Goal: Use online tool/utility: Utilize a website feature to perform a specific function

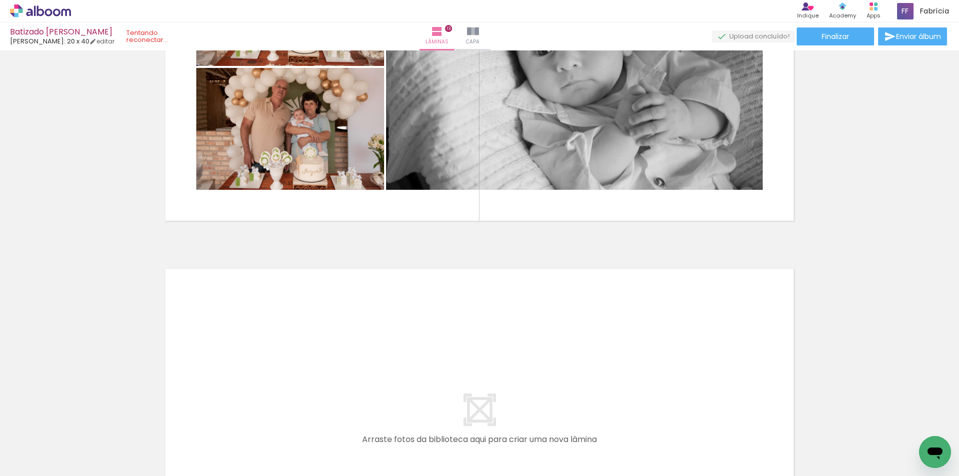
scroll to position [0, 1307]
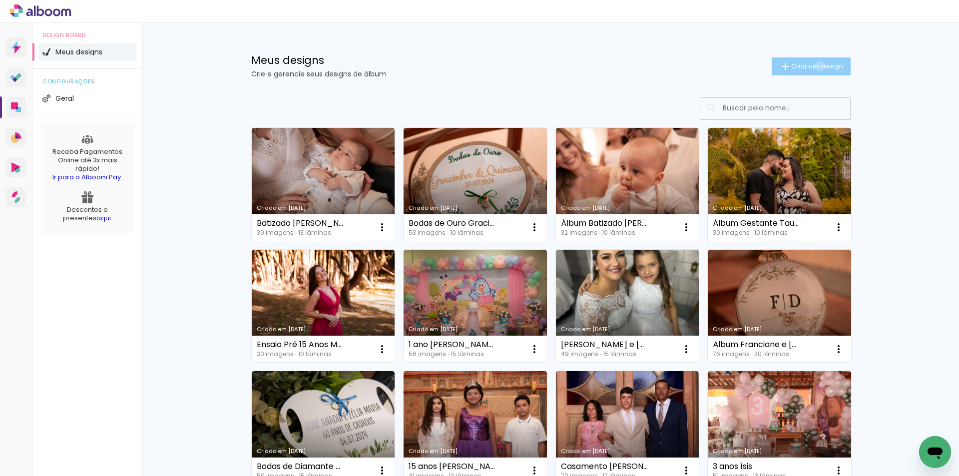
click at [813, 66] on span "Criar um design" at bounding box center [817, 66] width 52 height 6
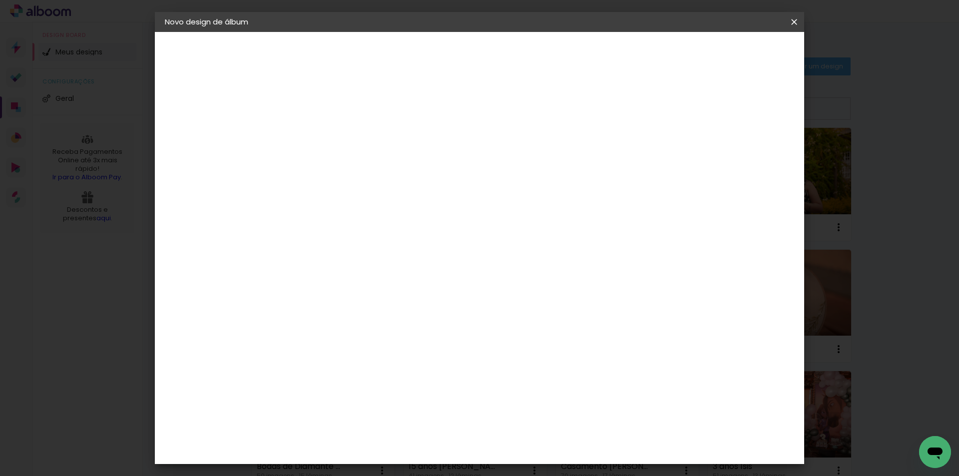
click at [328, 136] on input at bounding box center [328, 133] width 0 height 15
type input "15 anos Manu Spinelli"
type paper-input "15 anos Manu Spinelli"
click at [0, 0] on slot "Avançar" at bounding box center [0, 0] width 0 height 0
click at [366, 200] on paper-input-container at bounding box center [354, 190] width 108 height 22
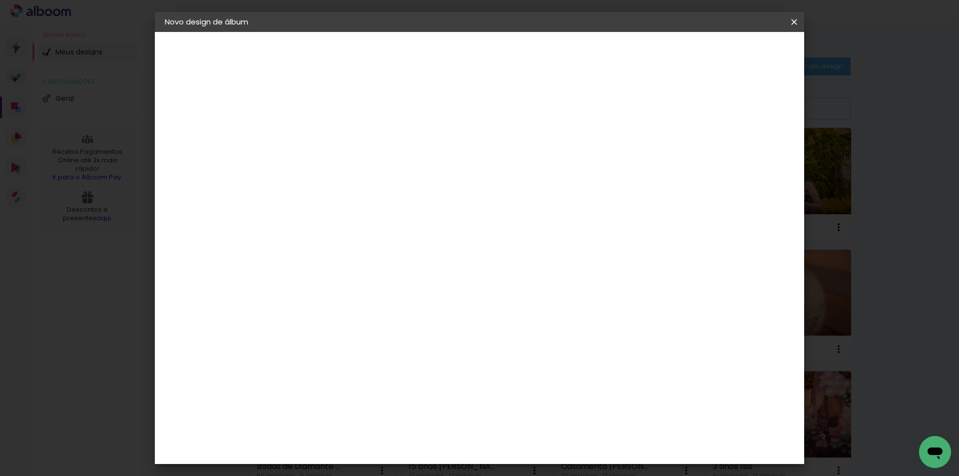
type input "lui"
type paper-input "lui"
click at [365, 229] on div "[PERSON_NAME]" at bounding box center [355, 226] width 66 height 8
click at [0, 0] on slot "Avançar" at bounding box center [0, 0] width 0 height 0
click at [382, 162] on paper-input-container "Linha" at bounding box center [354, 174] width 58 height 25
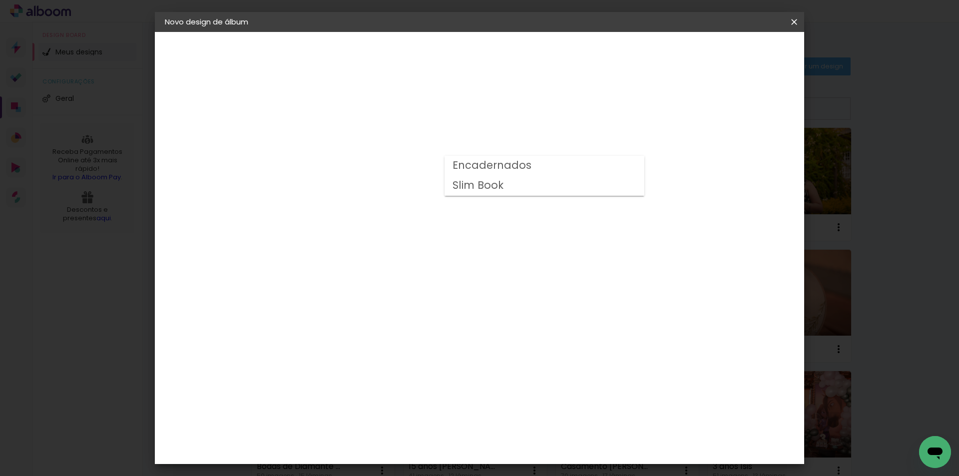
click at [554, 183] on paper-item "Slim Book" at bounding box center [544, 186] width 200 height 20
type input "Slim Book"
click at [395, 293] on span "25 x 60" at bounding box center [372, 303] width 46 height 20
click at [0, 0] on slot "Avançar" at bounding box center [0, 0] width 0 height 0
drag, startPoint x: 320, startPoint y: 109, endPoint x: 284, endPoint y: 108, distance: 36.0
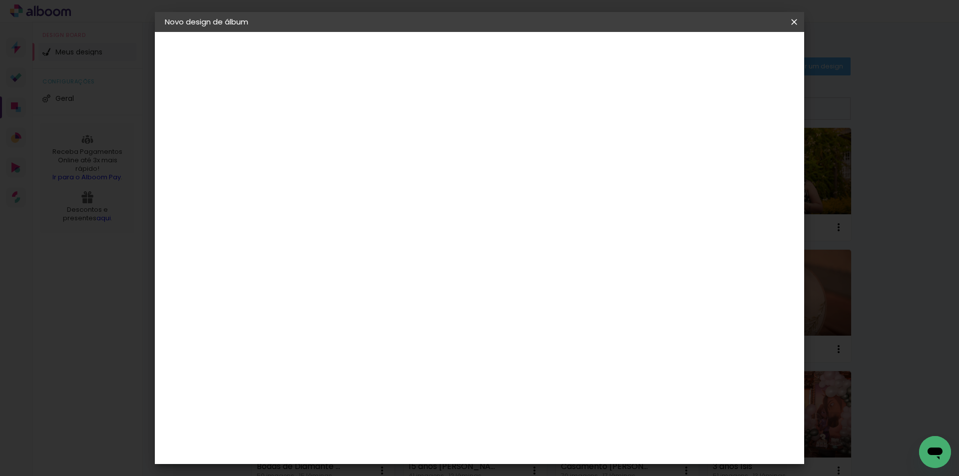
click at [284, 32] on quentale-album-spec "Iniciar design Iniciar design" at bounding box center [479, 32] width 649 height 0
type input "1"
type paper-input "1"
click at [675, 107] on div at bounding box center [670, 107] width 9 height 9
type paper-checkbox "on"
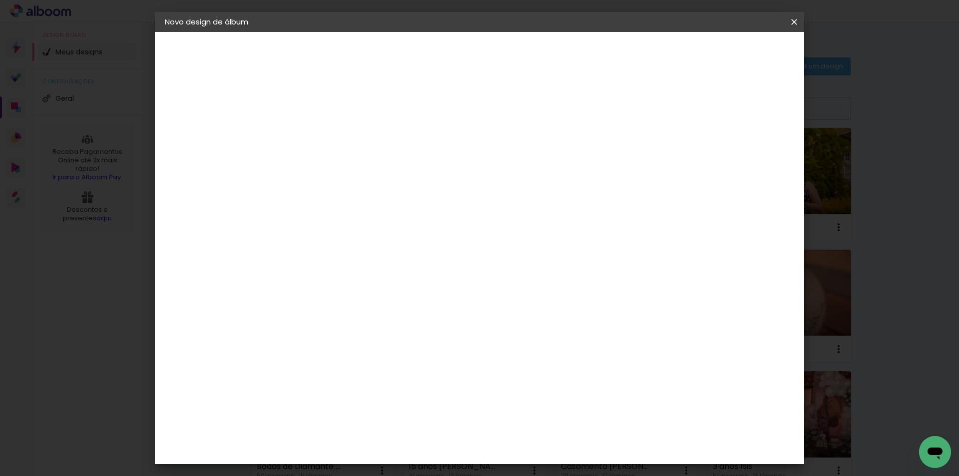
click at [731, 54] on span "Iniciar design" at bounding box center [708, 52] width 45 height 7
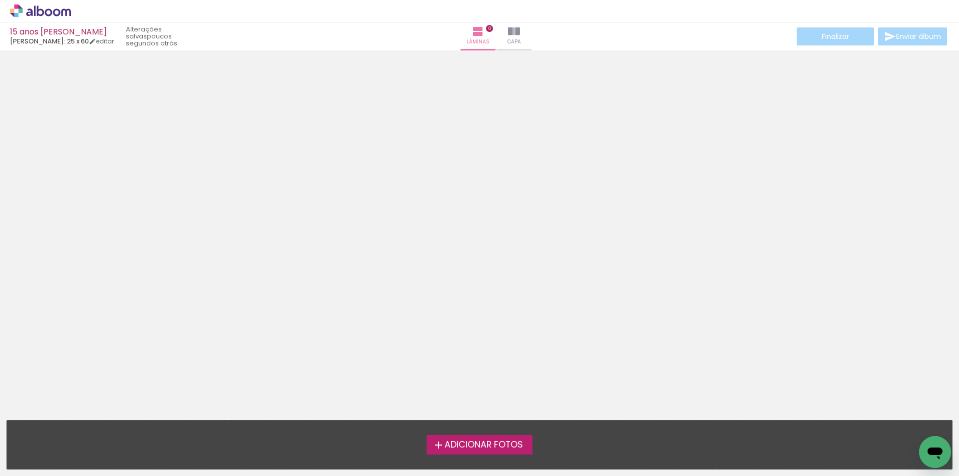
click at [440, 440] on iron-icon at bounding box center [438, 445] width 12 height 12
click at [0, 0] on input "file" at bounding box center [0, 0] width 0 height 0
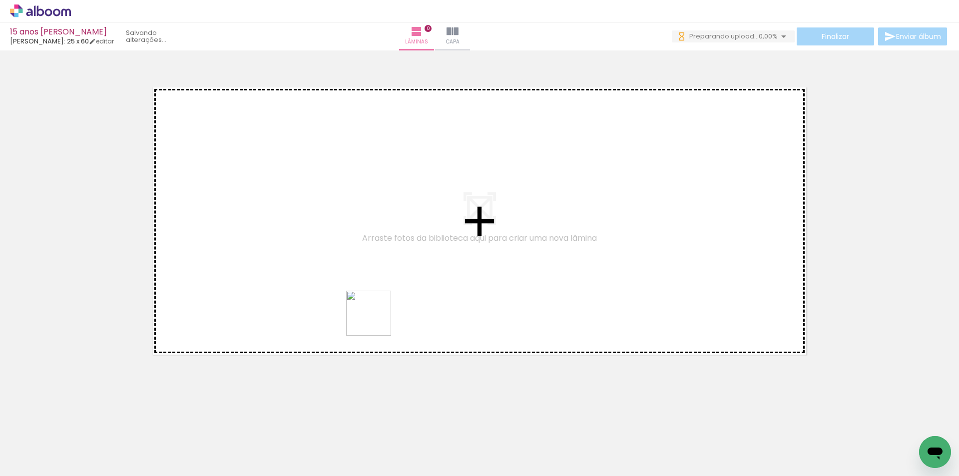
drag, startPoint x: 380, startPoint y: 441, endPoint x: 375, endPoint y: 311, distance: 130.4
click at [375, 311] on quentale-workspace at bounding box center [479, 238] width 959 height 476
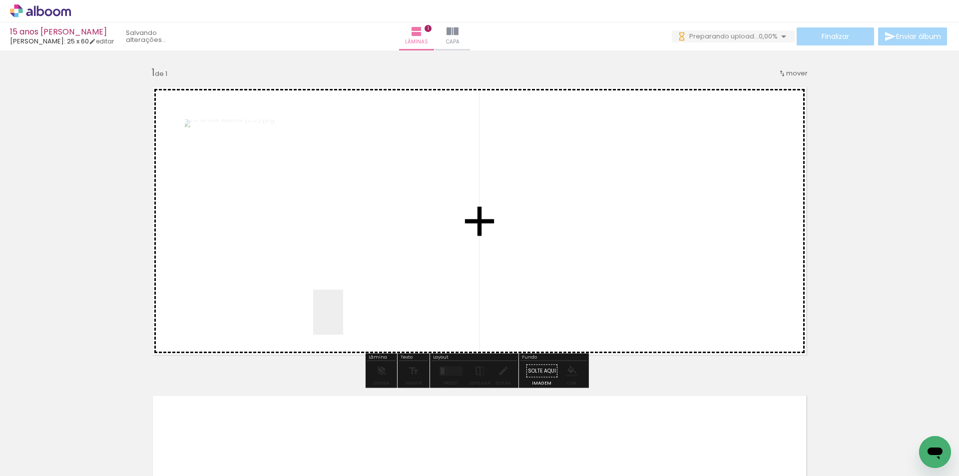
drag, startPoint x: 219, startPoint y: 438, endPoint x: 376, endPoint y: 291, distance: 215.8
click at [376, 291] on quentale-workspace at bounding box center [479, 238] width 959 height 476
drag, startPoint x: 273, startPoint y: 441, endPoint x: 477, endPoint y: 259, distance: 273.7
click at [465, 266] on quentale-workspace at bounding box center [479, 238] width 959 height 476
drag, startPoint x: 335, startPoint y: 442, endPoint x: 597, endPoint y: 208, distance: 351.5
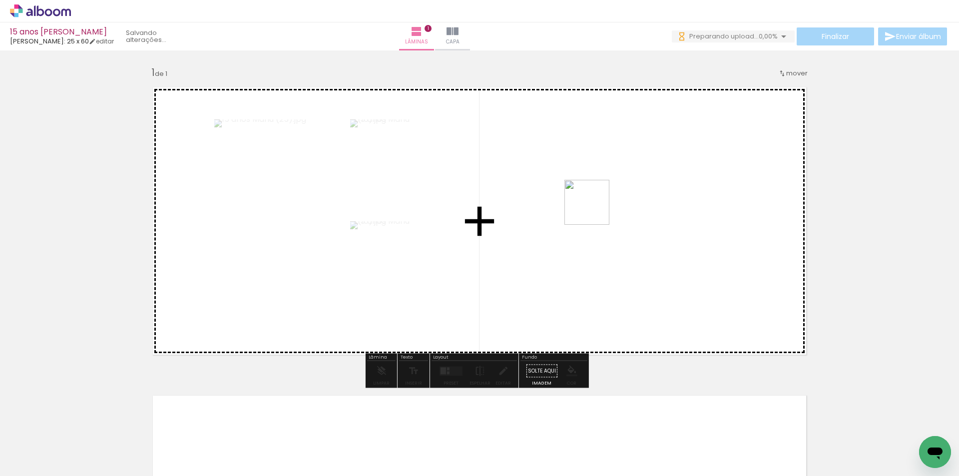
click at [597, 208] on quentale-workspace at bounding box center [479, 238] width 959 height 476
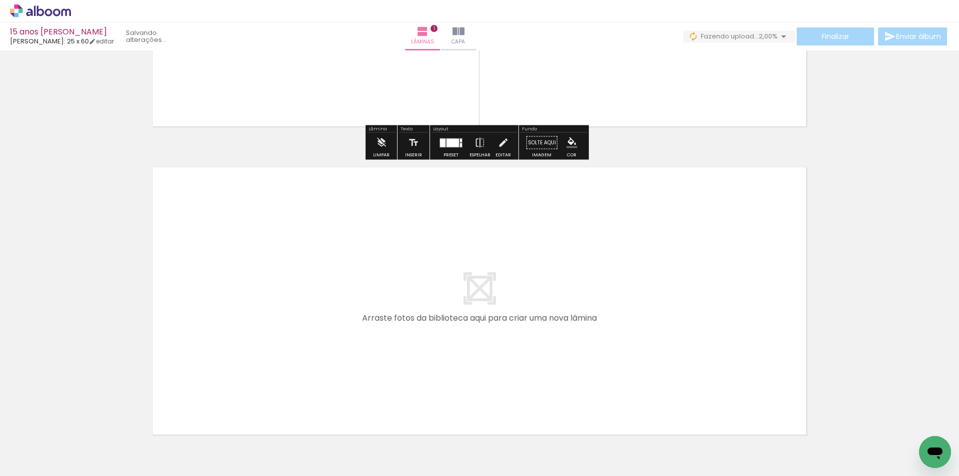
scroll to position [250, 0]
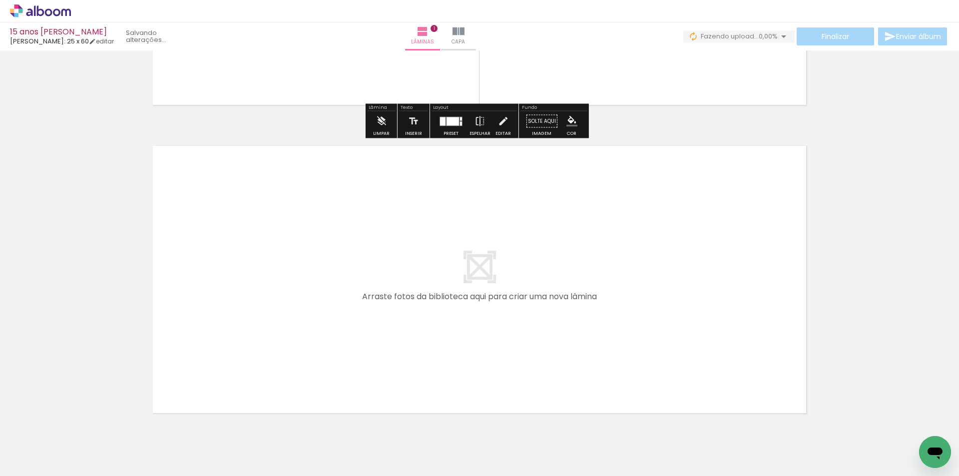
drag, startPoint x: 104, startPoint y: 449, endPoint x: 188, endPoint y: 417, distance: 89.6
click at [185, 332] on quentale-workspace at bounding box center [479, 238] width 959 height 476
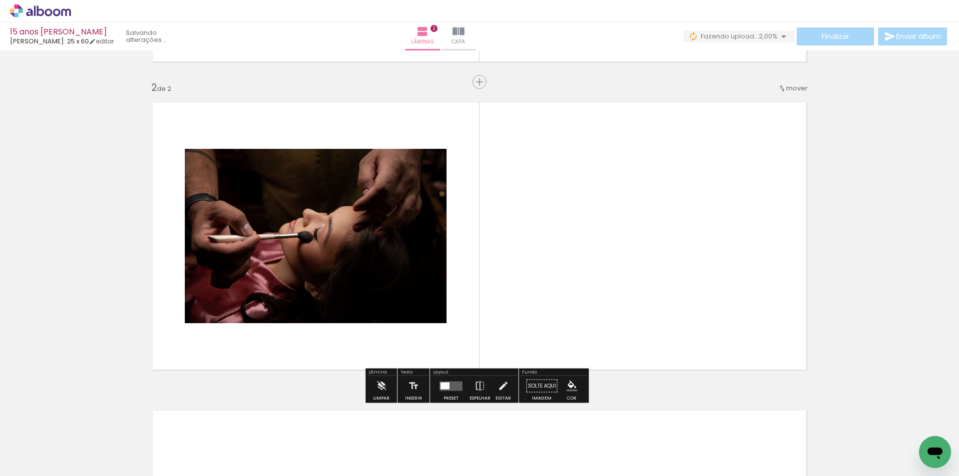
scroll to position [297, 0]
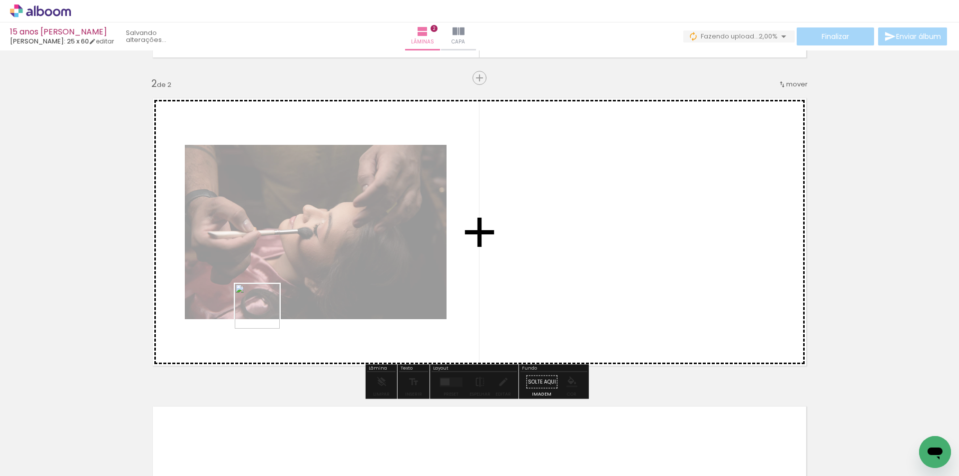
drag, startPoint x: 169, startPoint y: 435, endPoint x: 332, endPoint y: 337, distance: 189.9
click at [290, 284] on quentale-workspace at bounding box center [479, 238] width 959 height 476
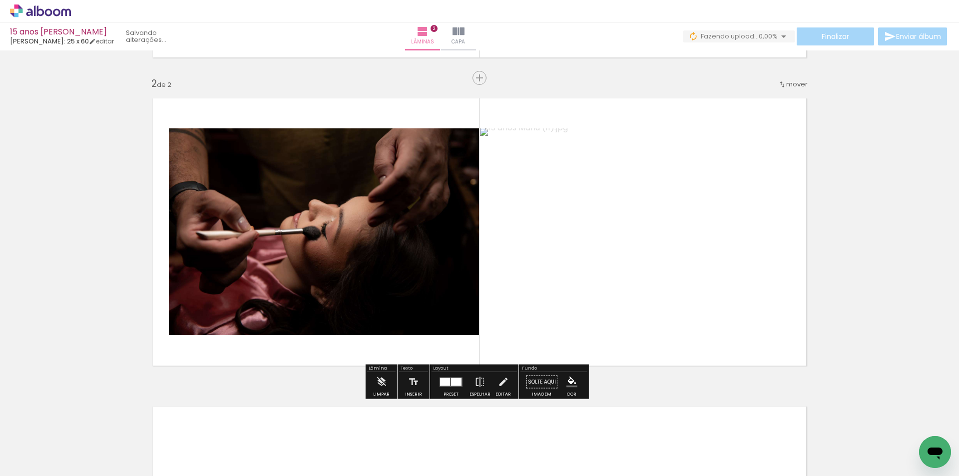
drag, startPoint x: 437, startPoint y: 444, endPoint x: 490, endPoint y: 330, distance: 126.0
click at [496, 292] on quentale-workspace at bounding box center [479, 238] width 959 height 476
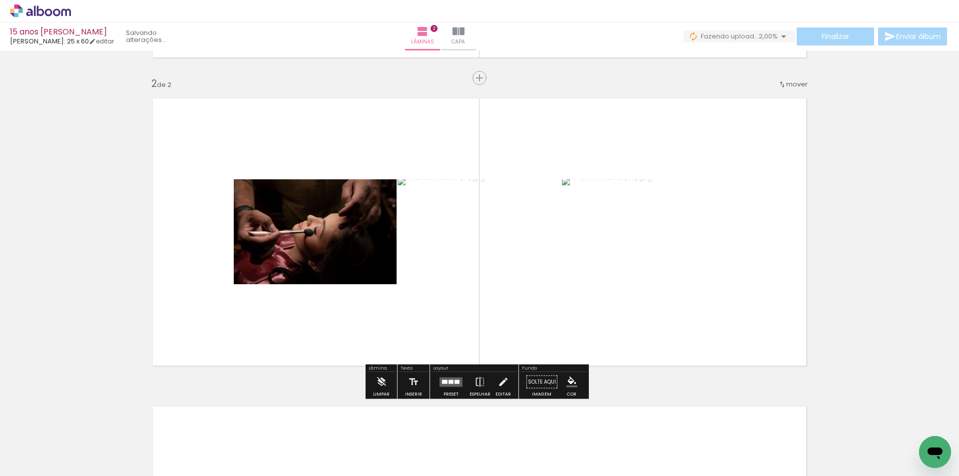
drag, startPoint x: 503, startPoint y: 449, endPoint x: 576, endPoint y: 313, distance: 154.8
click at [575, 313] on quentale-workspace at bounding box center [479, 238] width 959 height 476
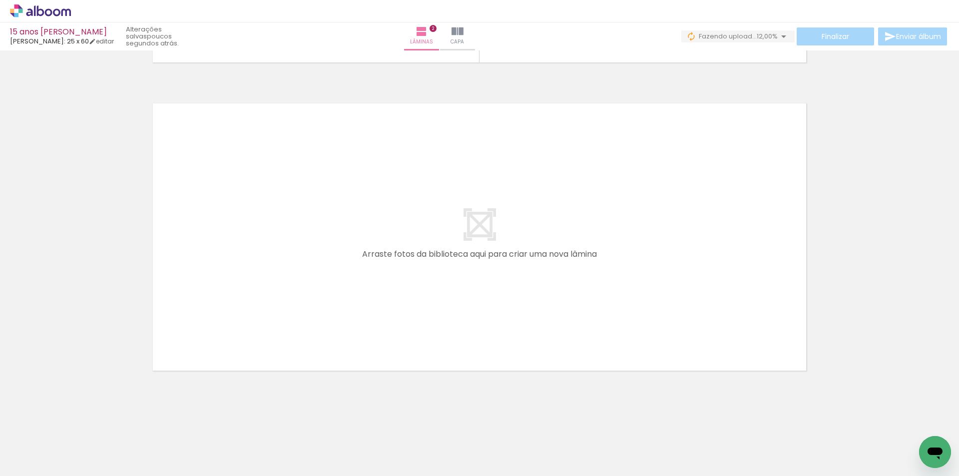
scroll to position [0, 374]
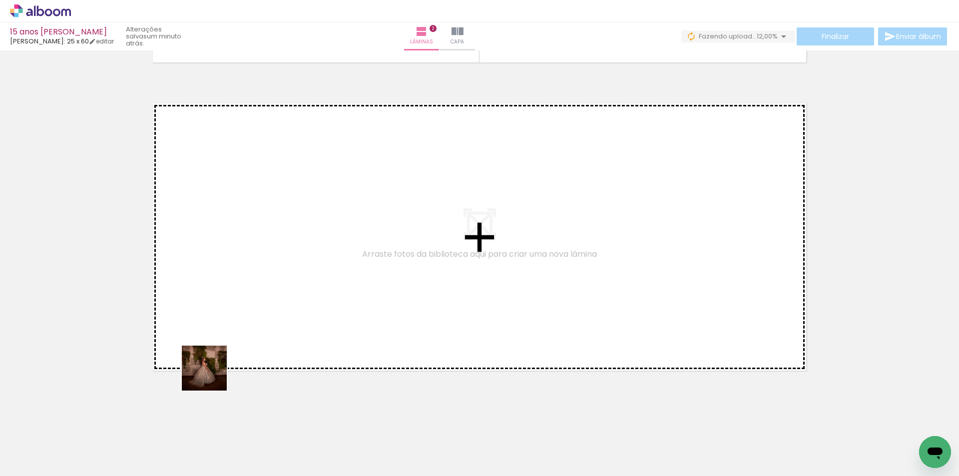
drag, startPoint x: 176, startPoint y: 450, endPoint x: 255, endPoint y: 440, distance: 80.0
click at [233, 336] on quentale-workspace at bounding box center [479, 238] width 959 height 476
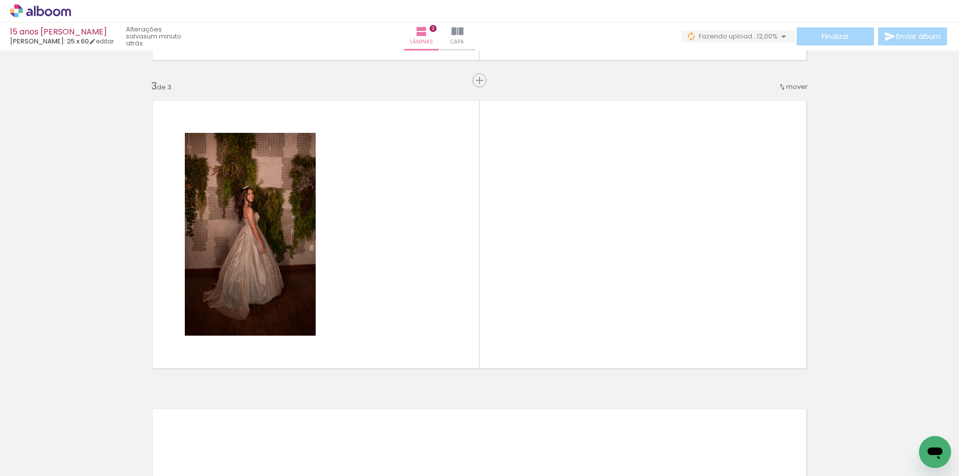
scroll to position [605, 0]
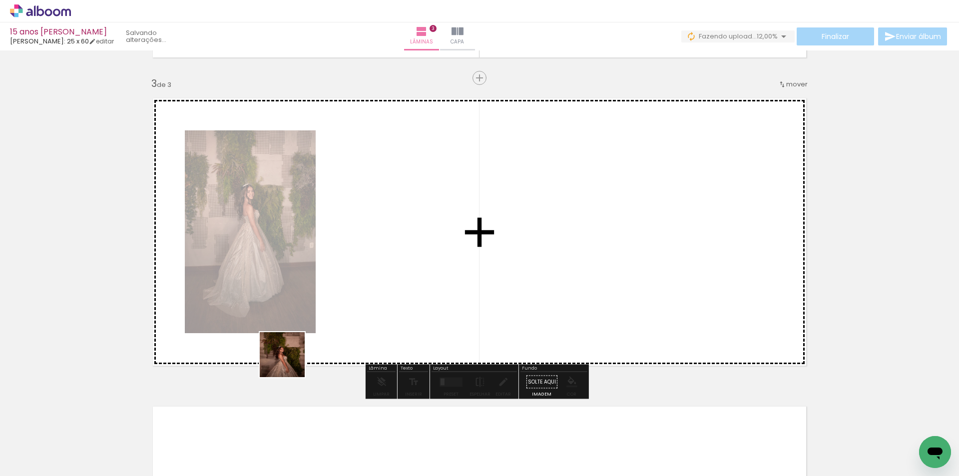
drag, startPoint x: 239, startPoint y: 448, endPoint x: 341, endPoint y: 348, distance: 143.0
click at [354, 303] on quentale-workspace at bounding box center [479, 238] width 959 height 476
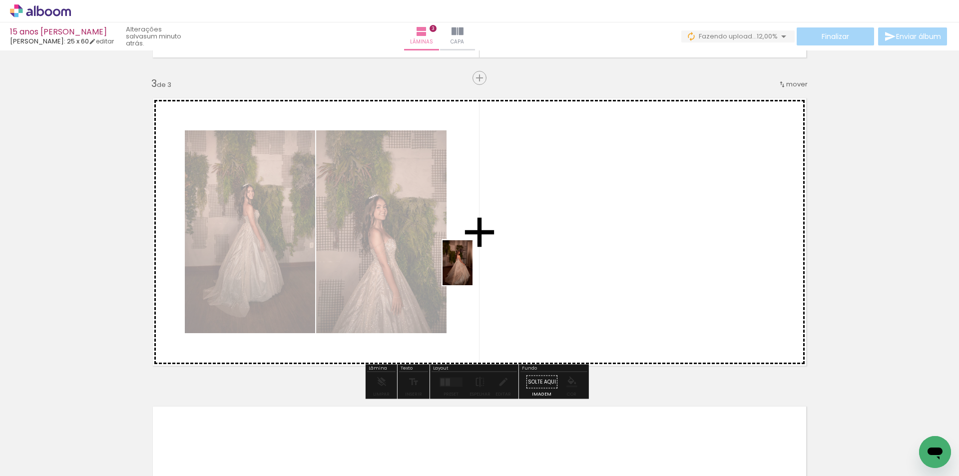
drag, startPoint x: 290, startPoint y: 450, endPoint x: 472, endPoint y: 270, distance: 256.3
click at [472, 270] on quentale-workspace at bounding box center [479, 238] width 959 height 476
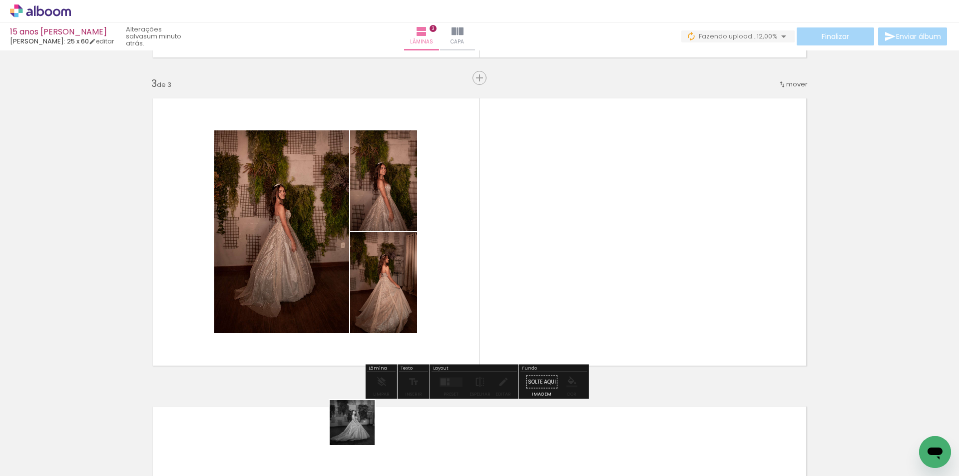
drag, startPoint x: 359, startPoint y: 430, endPoint x: 492, endPoint y: 271, distance: 207.4
click at [492, 271] on quentale-workspace at bounding box center [479, 238] width 959 height 476
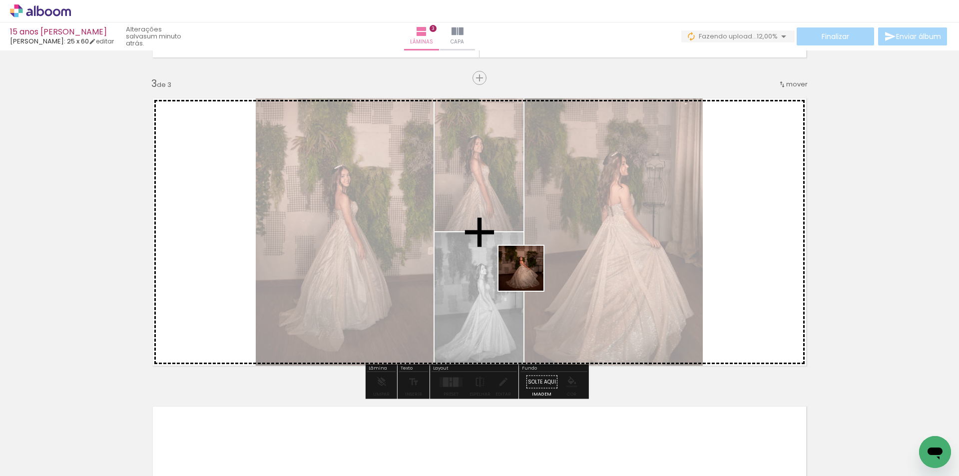
drag, startPoint x: 405, startPoint y: 443, endPoint x: 517, endPoint y: 348, distance: 146.6
click at [541, 263] on quentale-workspace at bounding box center [479, 238] width 959 height 476
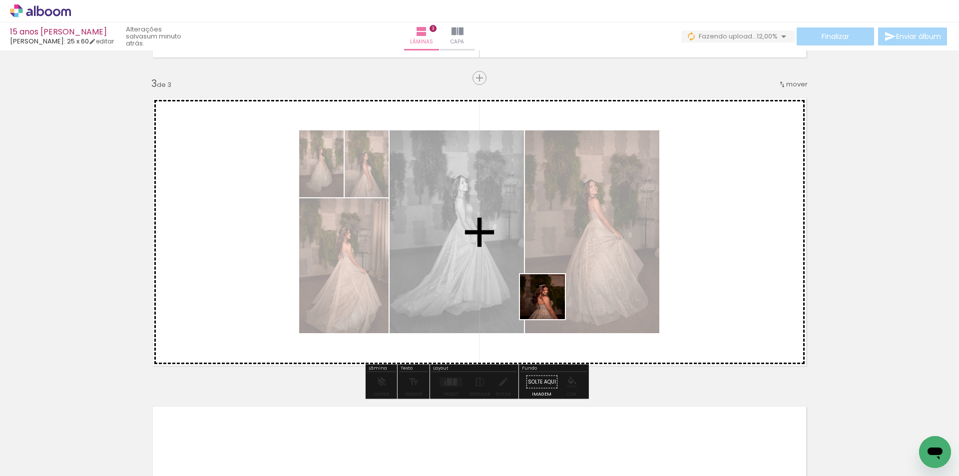
drag, startPoint x: 462, startPoint y: 442, endPoint x: 603, endPoint y: 248, distance: 239.9
click at [604, 245] on quentale-workspace at bounding box center [479, 238] width 959 height 476
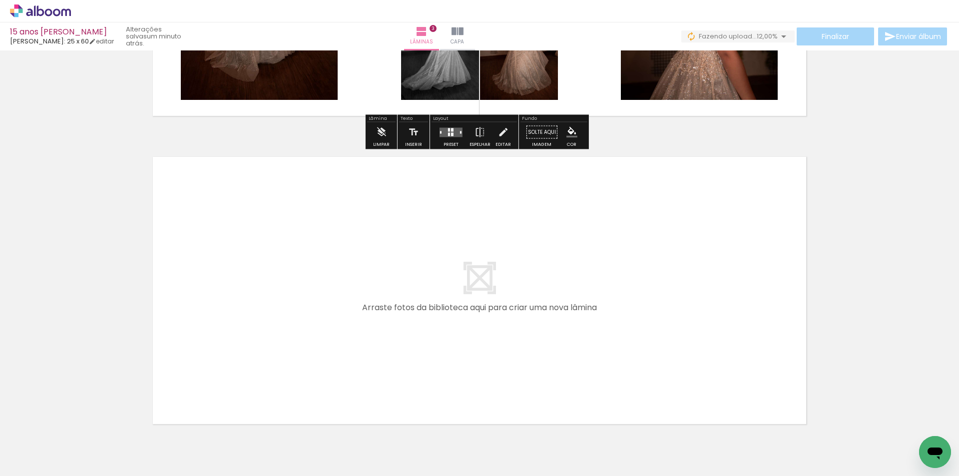
scroll to position [908, 0]
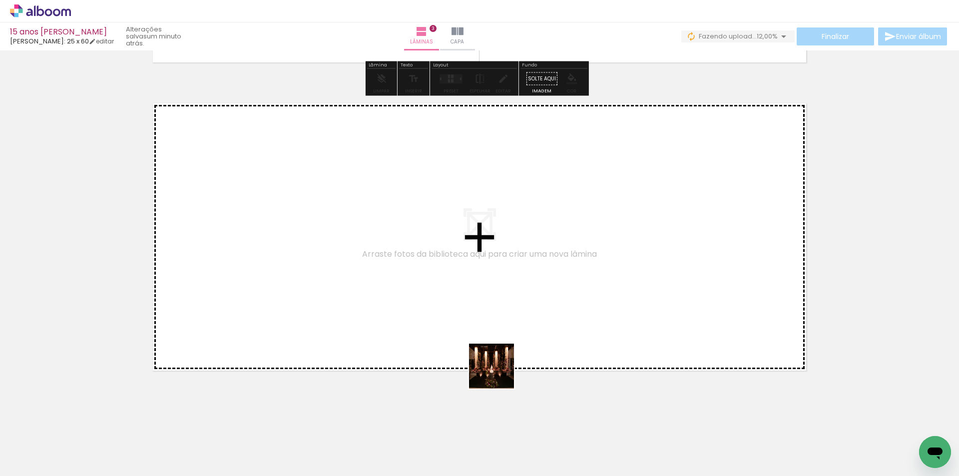
drag, startPoint x: 508, startPoint y: 416, endPoint x: 560, endPoint y: 410, distance: 51.8
click at [491, 337] on quentale-workspace at bounding box center [479, 238] width 959 height 476
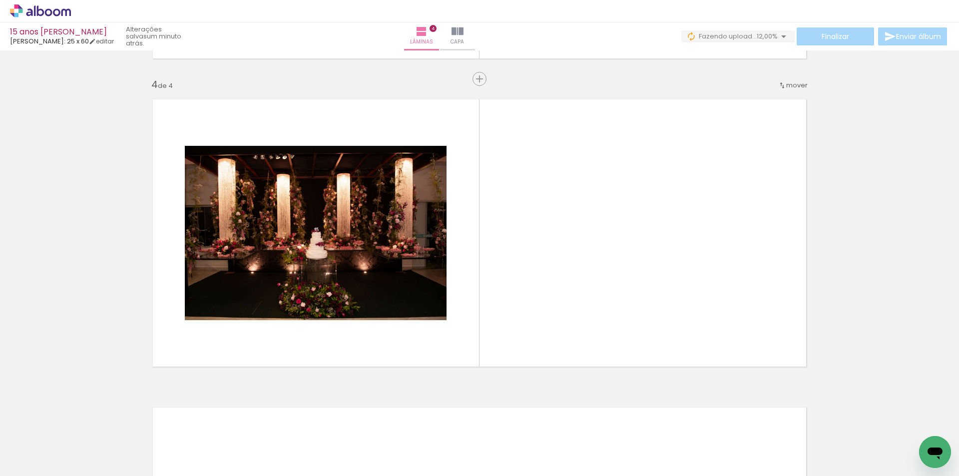
scroll to position [913, 0]
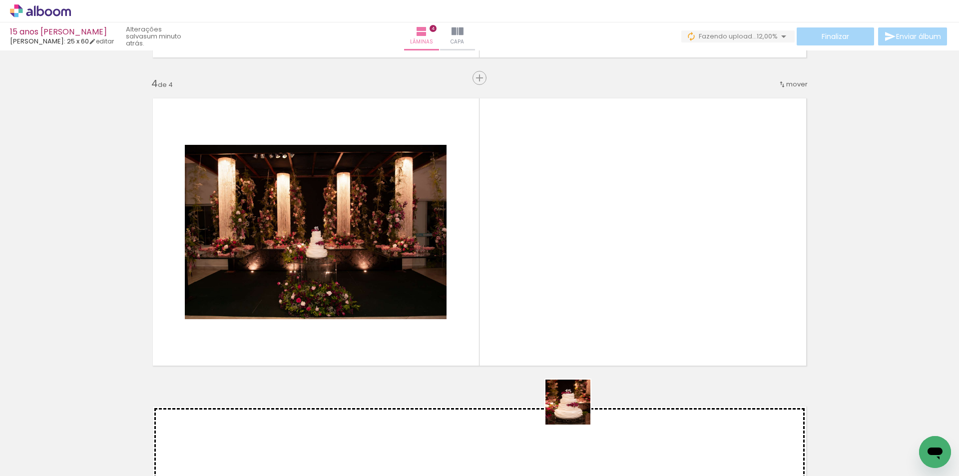
drag, startPoint x: 575, startPoint y: 451, endPoint x: 609, endPoint y: 377, distance: 82.0
click at [584, 307] on quentale-workspace at bounding box center [479, 238] width 959 height 476
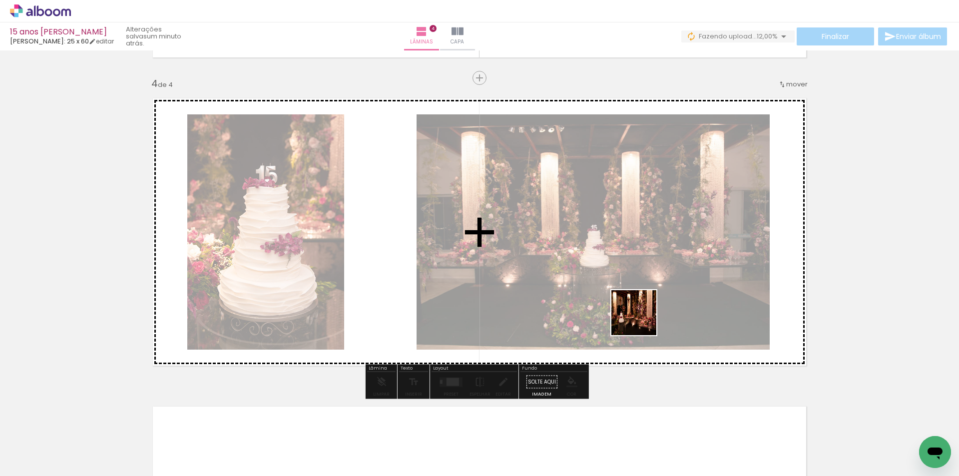
drag, startPoint x: 631, startPoint y: 454, endPoint x: 655, endPoint y: 304, distance: 152.2
click at [645, 289] on quentale-workspace at bounding box center [479, 238] width 959 height 476
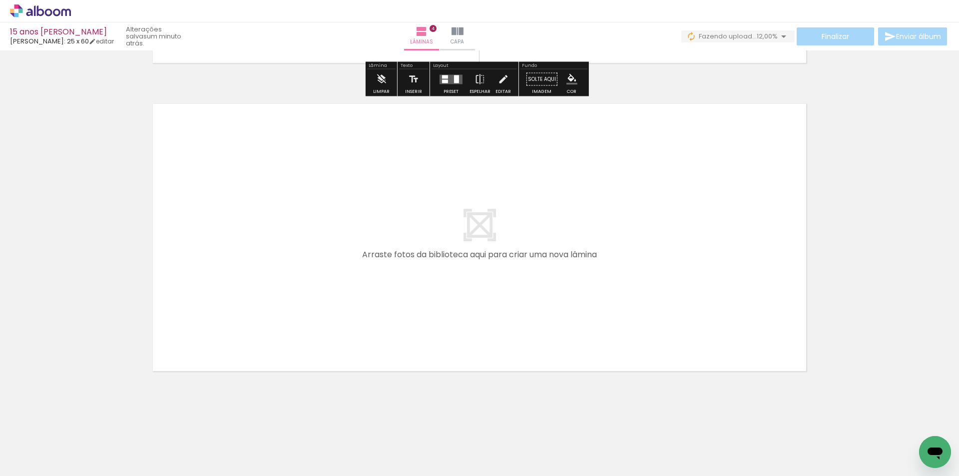
scroll to position [1216, 0]
drag, startPoint x: 689, startPoint y: 451, endPoint x: 598, endPoint y: 309, distance: 169.1
click at [598, 309] on quentale-workspace at bounding box center [479, 238] width 959 height 476
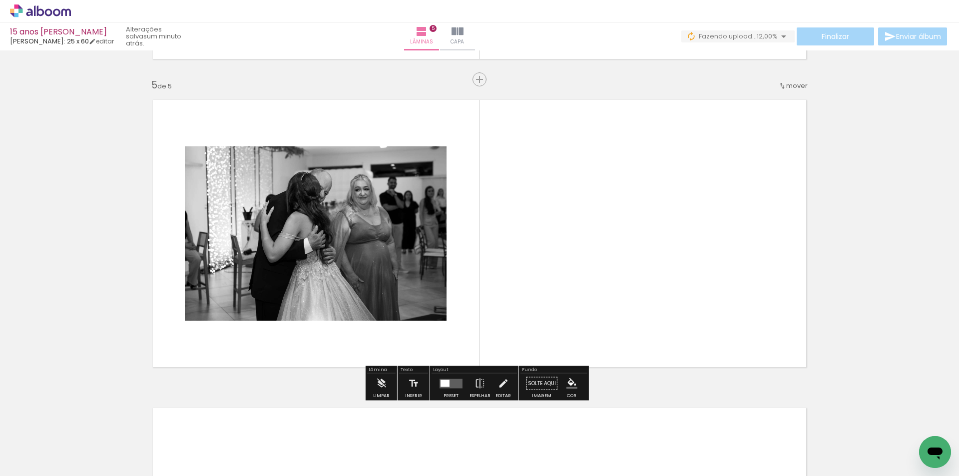
scroll to position [1221, 0]
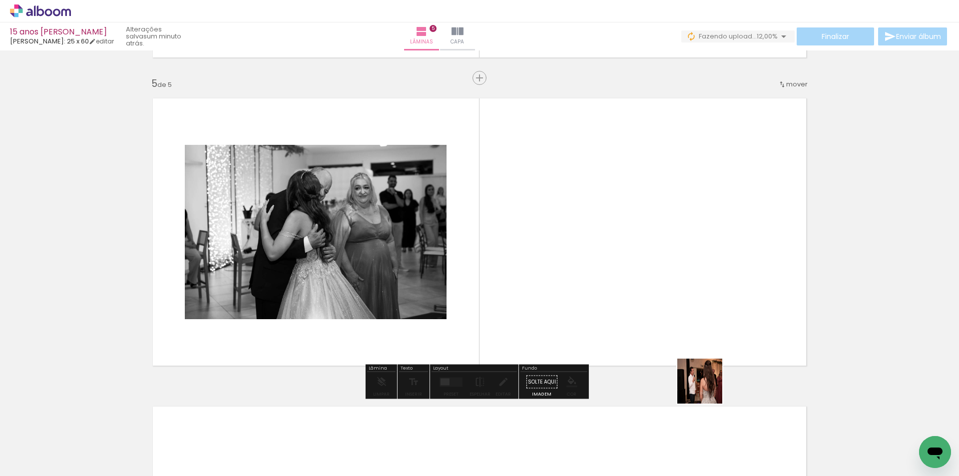
drag, startPoint x: 747, startPoint y: 446, endPoint x: 642, endPoint y: 295, distance: 184.2
click at [642, 295] on quentale-workspace at bounding box center [479, 238] width 959 height 476
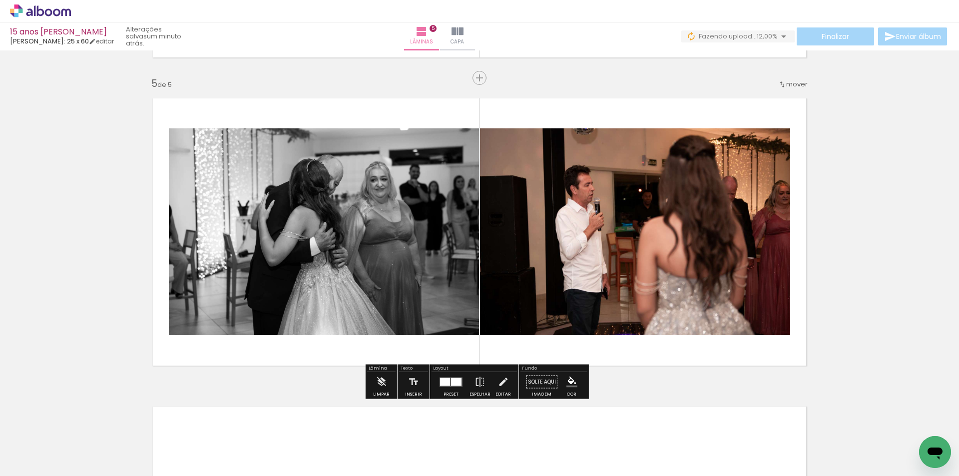
scroll to position [0, 795]
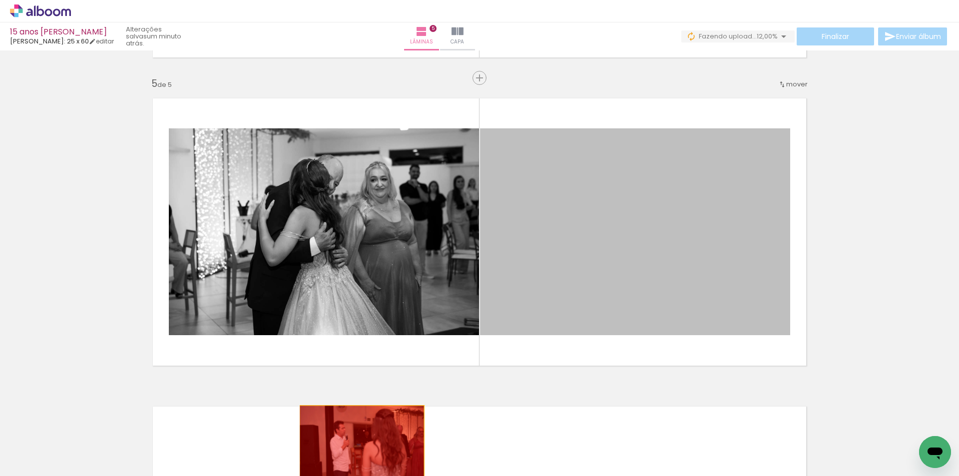
drag, startPoint x: 620, startPoint y: 251, endPoint x: 356, endPoint y: 447, distance: 328.9
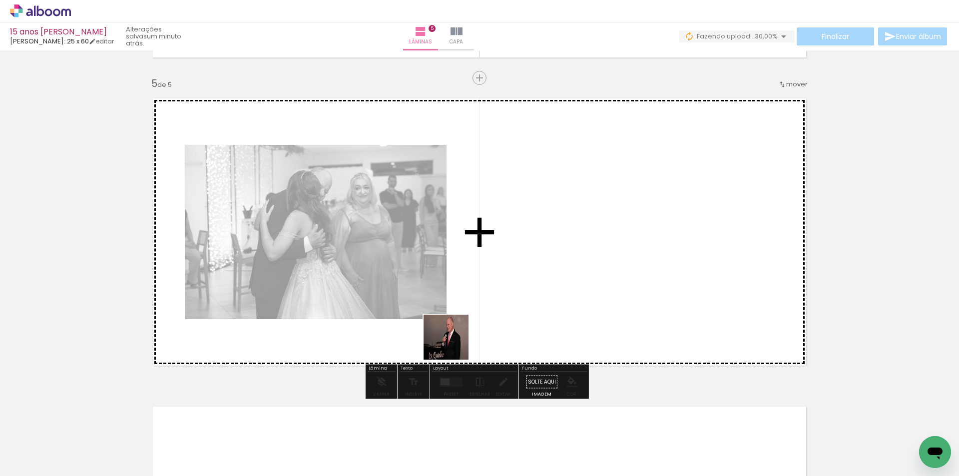
drag, startPoint x: 420, startPoint y: 376, endPoint x: 461, endPoint y: 355, distance: 45.8
click at [460, 341] on quentale-workspace at bounding box center [479, 238] width 959 height 476
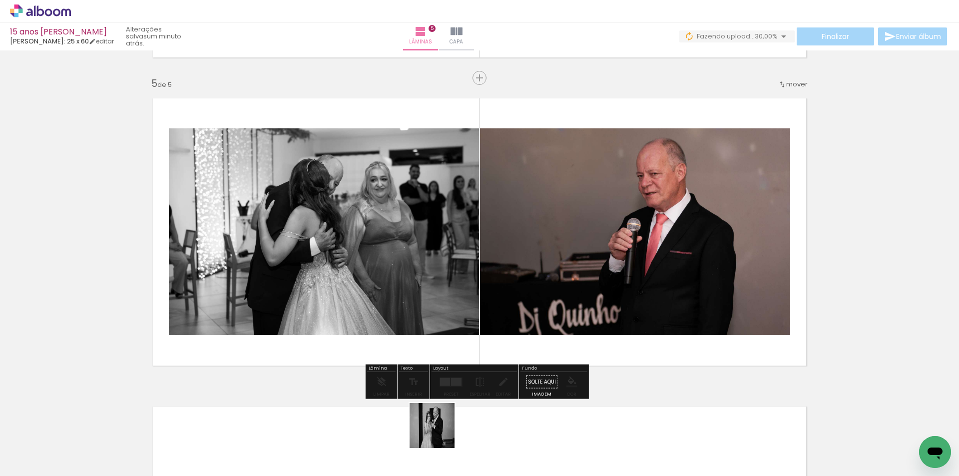
drag, startPoint x: 434, startPoint y: 445, endPoint x: 484, endPoint y: 313, distance: 141.4
click at [481, 319] on quentale-workspace at bounding box center [479, 238] width 959 height 476
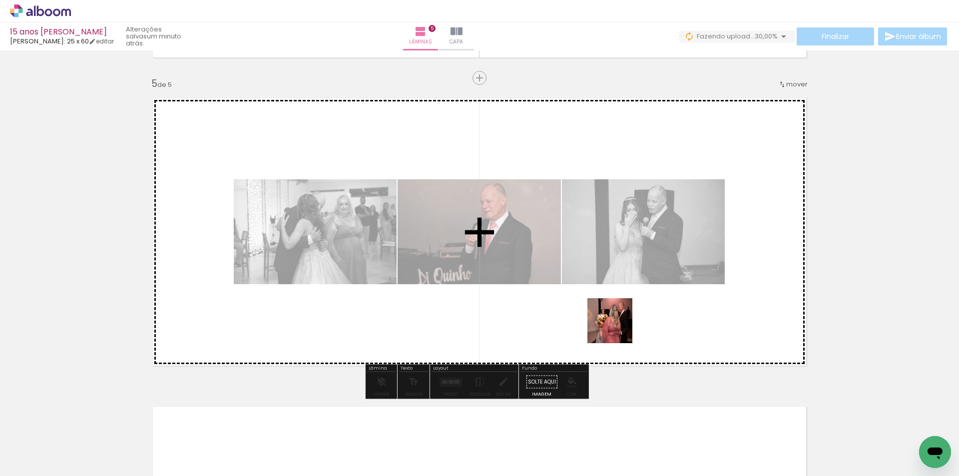
drag, startPoint x: 603, startPoint y: 442, endPoint x: 639, endPoint y: 393, distance: 60.7
click at [621, 314] on quentale-workspace at bounding box center [479, 238] width 959 height 476
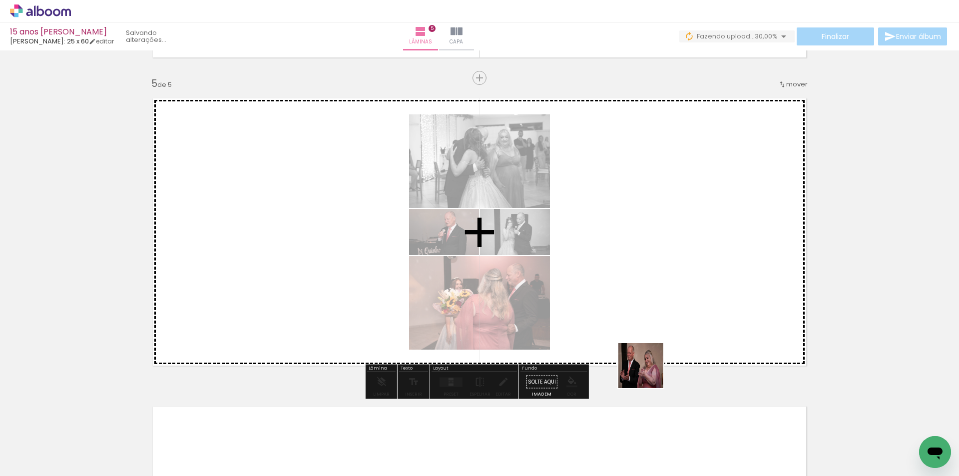
drag, startPoint x: 648, startPoint y: 445, endPoint x: 647, endPoint y: 326, distance: 119.3
click at [647, 326] on quentale-workspace at bounding box center [479, 238] width 959 height 476
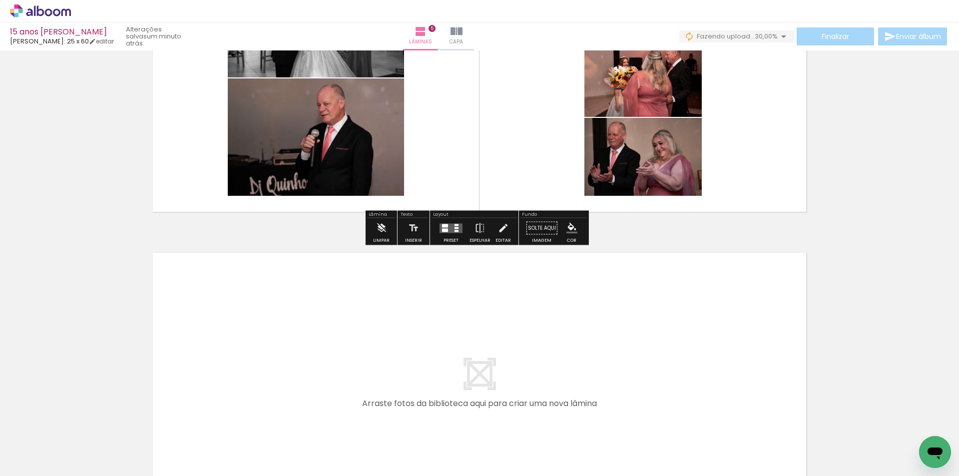
scroll to position [1521, 0]
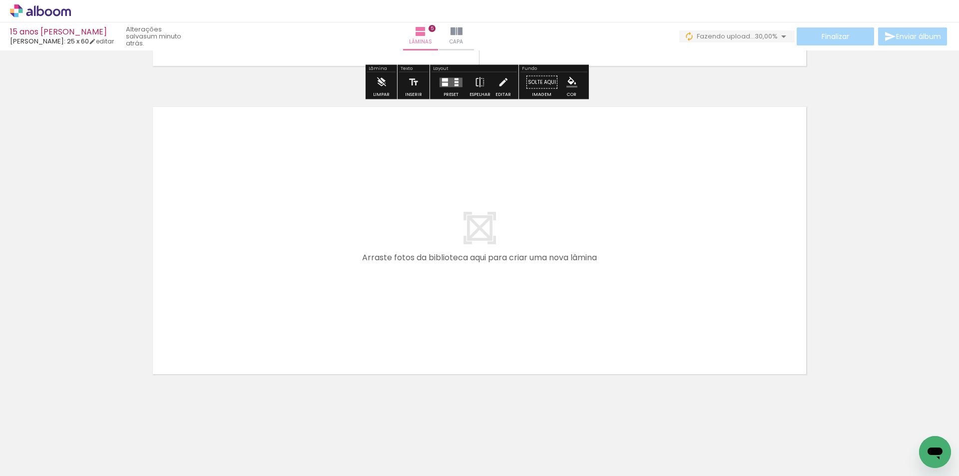
drag, startPoint x: 326, startPoint y: 445, endPoint x: 321, endPoint y: 299, distance: 146.4
click at [321, 299] on quentale-workspace at bounding box center [479, 238] width 959 height 476
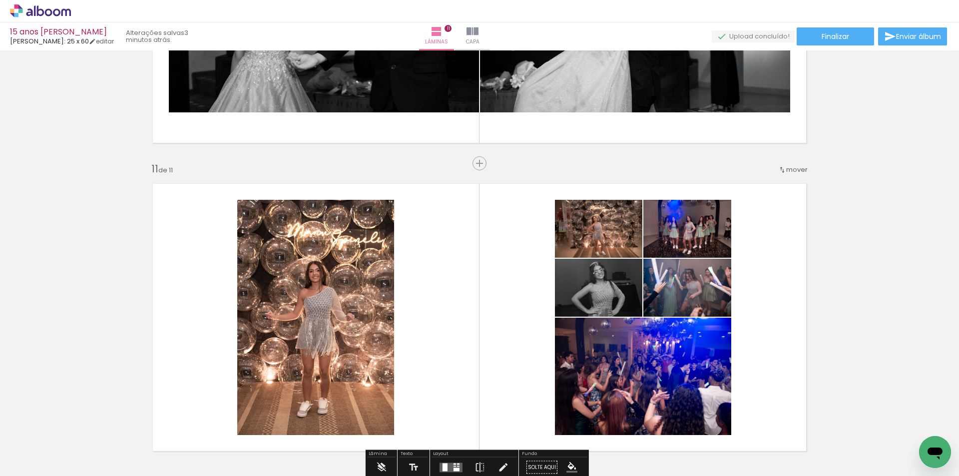
scroll to position [3103, 0]
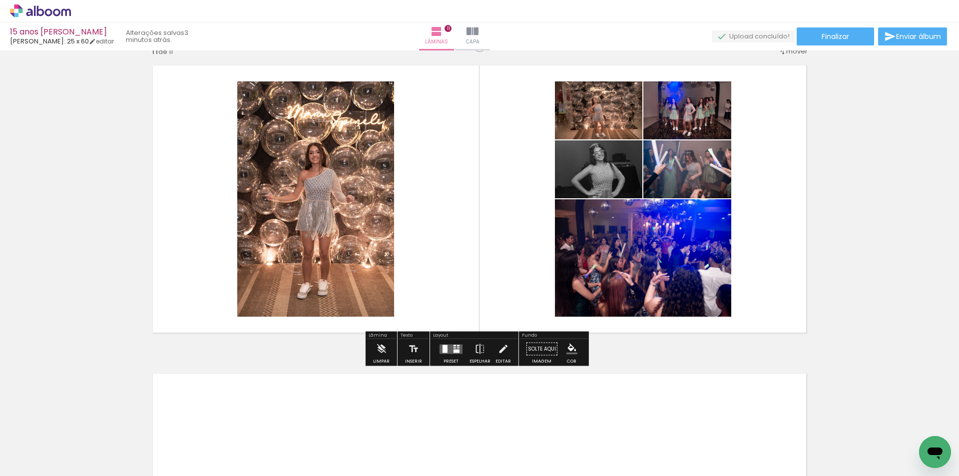
click at [455, 356] on div at bounding box center [450, 349] width 27 height 20
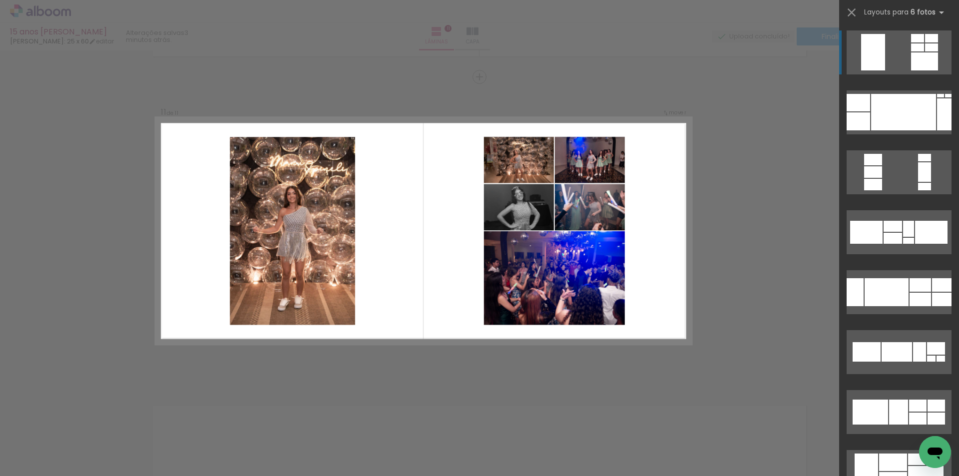
scroll to position [3070, 0]
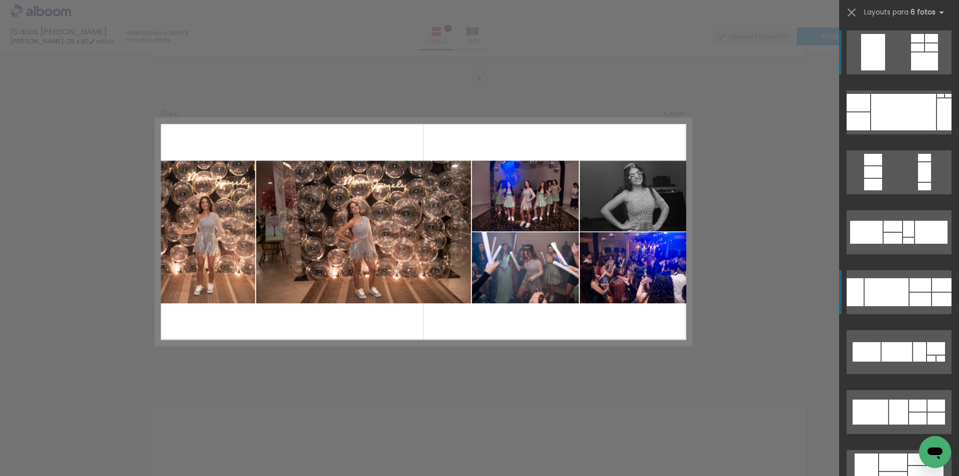
click at [867, 286] on div at bounding box center [886, 292] width 44 height 28
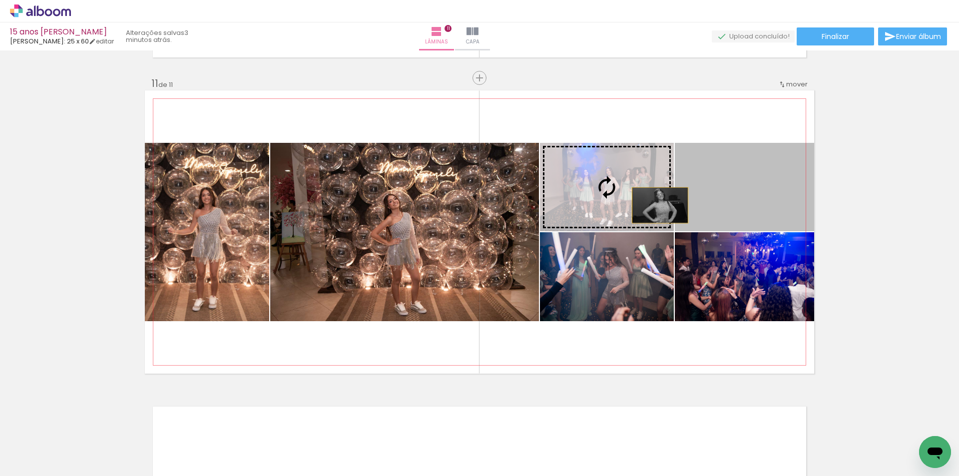
drag, startPoint x: 730, startPoint y: 204, endPoint x: 651, endPoint y: 206, distance: 79.4
click at [0, 0] on slot at bounding box center [0, 0] width 0 height 0
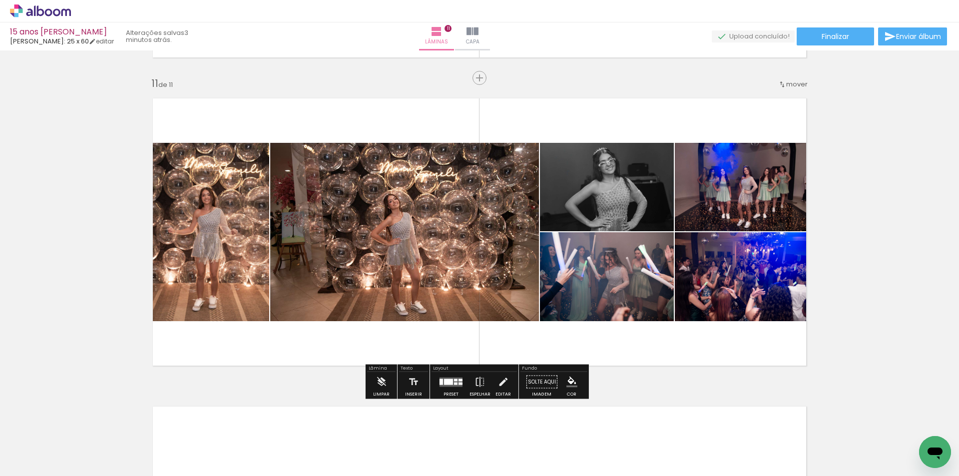
click at [447, 384] on div at bounding box center [448, 381] width 9 height 6
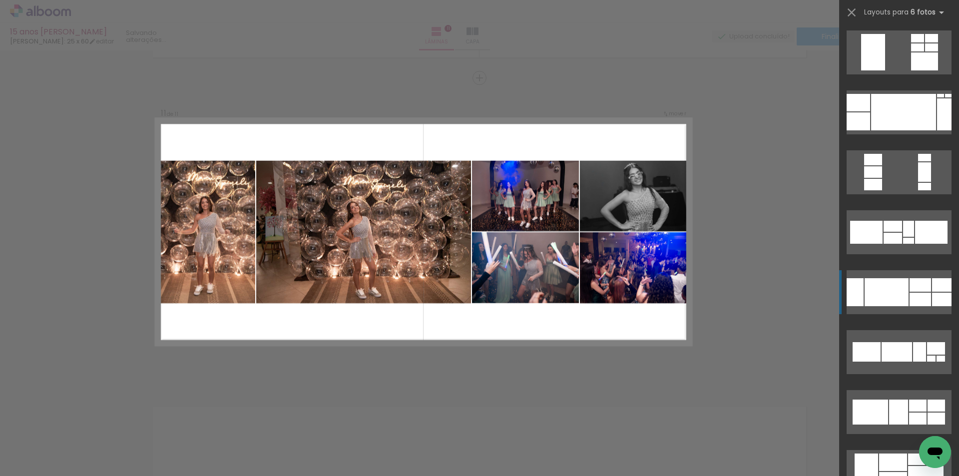
scroll to position [240, 0]
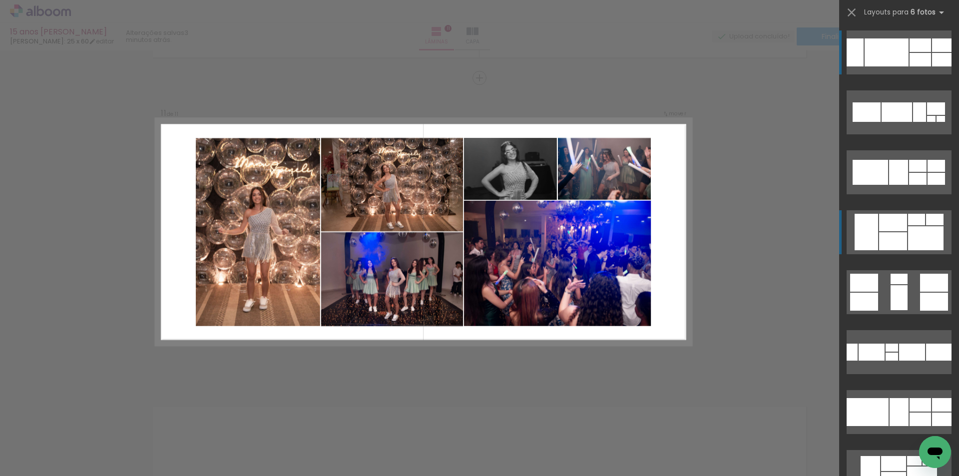
click at [879, 216] on div at bounding box center [893, 222] width 28 height 17
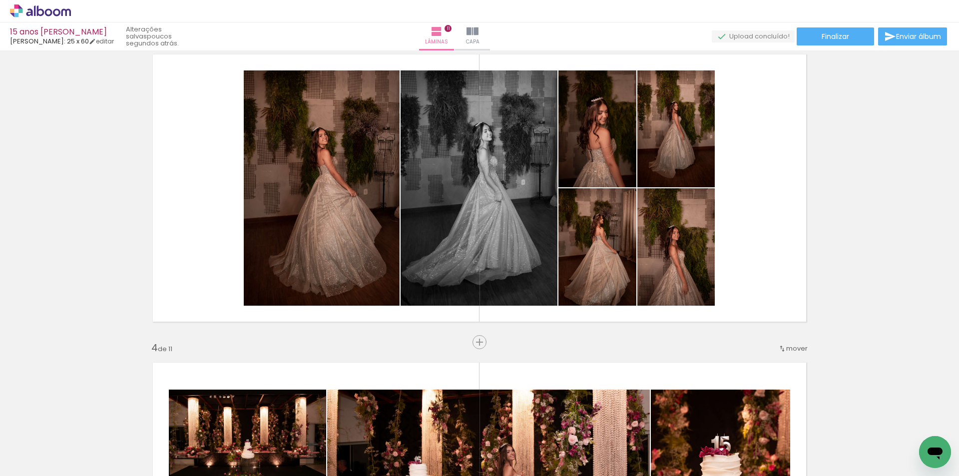
scroll to position [949, 0]
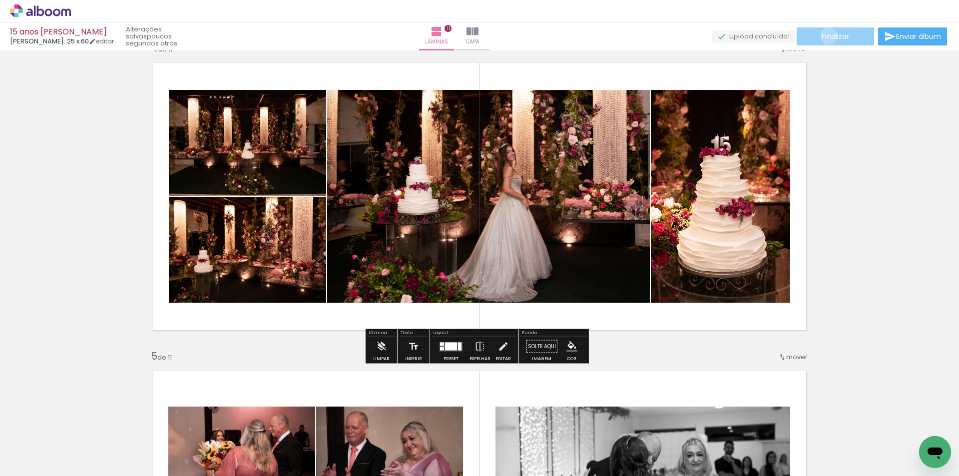
click at [825, 36] on span "Finalizar" at bounding box center [834, 36] width 27 height 7
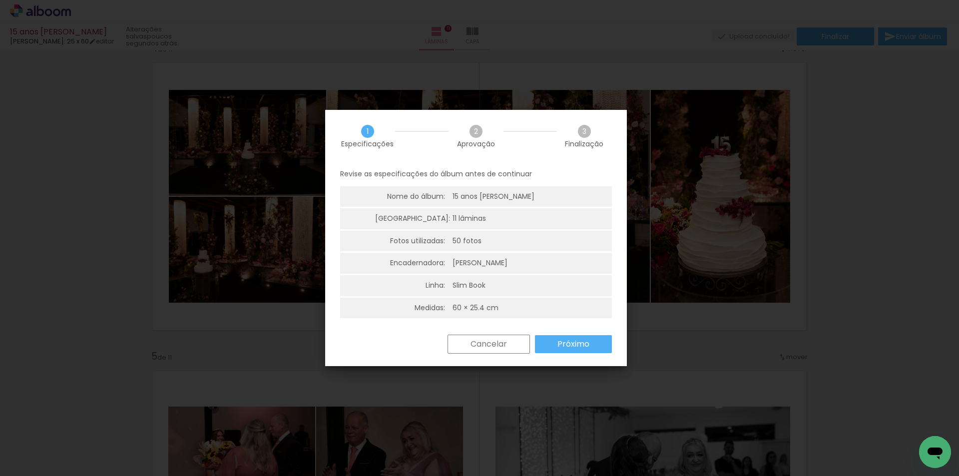
click at [553, 347] on paper-button "Próximo" at bounding box center [573, 344] width 77 height 18
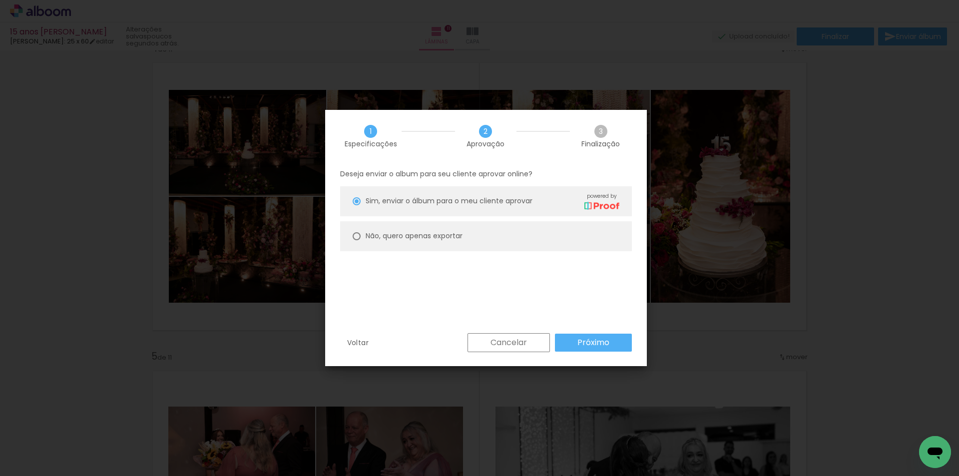
click at [0, 0] on slot "Não, quero apenas exportar" at bounding box center [0, 0] width 0 height 0
type paper-radio-button "on"
click at [0, 0] on slot "Próximo" at bounding box center [0, 0] width 0 height 0
type input "Alta, 300 DPI"
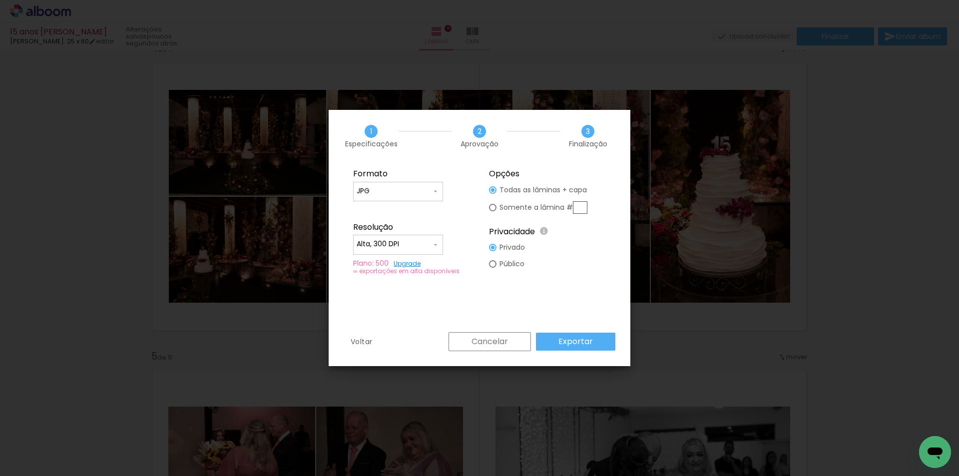
click at [0, 0] on slot "Exportar" at bounding box center [0, 0] width 0 height 0
